Goal: Navigation & Orientation: Understand site structure

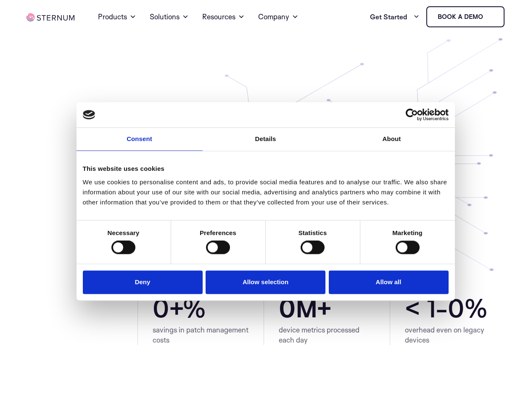
click at [139, 144] on link "Consent" at bounding box center [139, 139] width 126 height 23
click at [266, 144] on link "Details" at bounding box center [265, 139] width 126 height 23
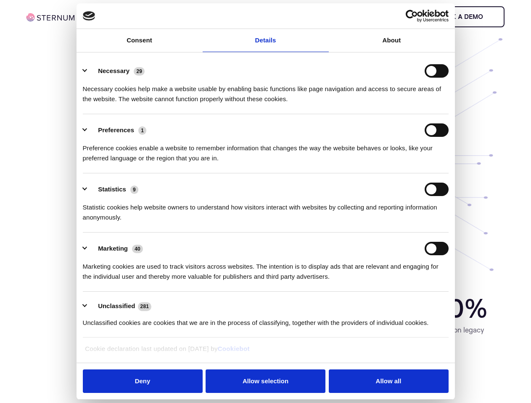
click at [392, 104] on div "Necessary cookies help make a website usable by enabling basic functions like p…" at bounding box center [265, 91] width 365 height 26
click at [123, 223] on div "Statistic cookies help website owners to understand how visitors interact with …" at bounding box center [265, 209] width 365 height 26
click at [218, 223] on div "Statistic cookies help website owners to understand how visitors interact with …" at bounding box center [265, 209] width 365 height 26
click at [312, 223] on div "Statistic cookies help website owners to understand how visitors interact with …" at bounding box center [265, 209] width 365 height 26
click at [407, 223] on div "Statistic cookies help website owners to understand how visitors interact with …" at bounding box center [265, 209] width 365 height 26
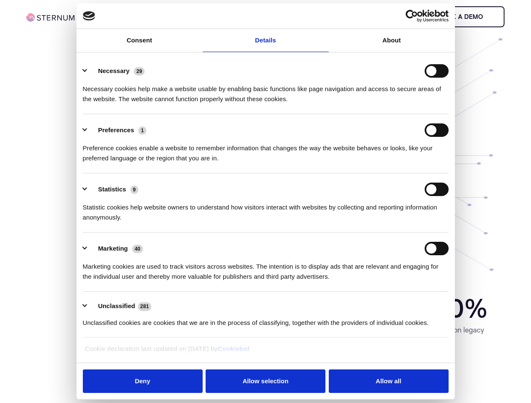
click at [145, 284] on li "Marketing 40 Marketing cookies are used to track visitors across websites. The …" at bounding box center [265, 262] width 365 height 59
click at [266, 284] on li "Marketing 40 Marketing cookies are used to track visitors across websites. The …" at bounding box center [265, 262] width 365 height 59
click at [386, 284] on li "Marketing 40 Marketing cookies are used to track visitors across websites. The …" at bounding box center [265, 262] width 365 height 59
